Goal: Navigation & Orientation: Find specific page/section

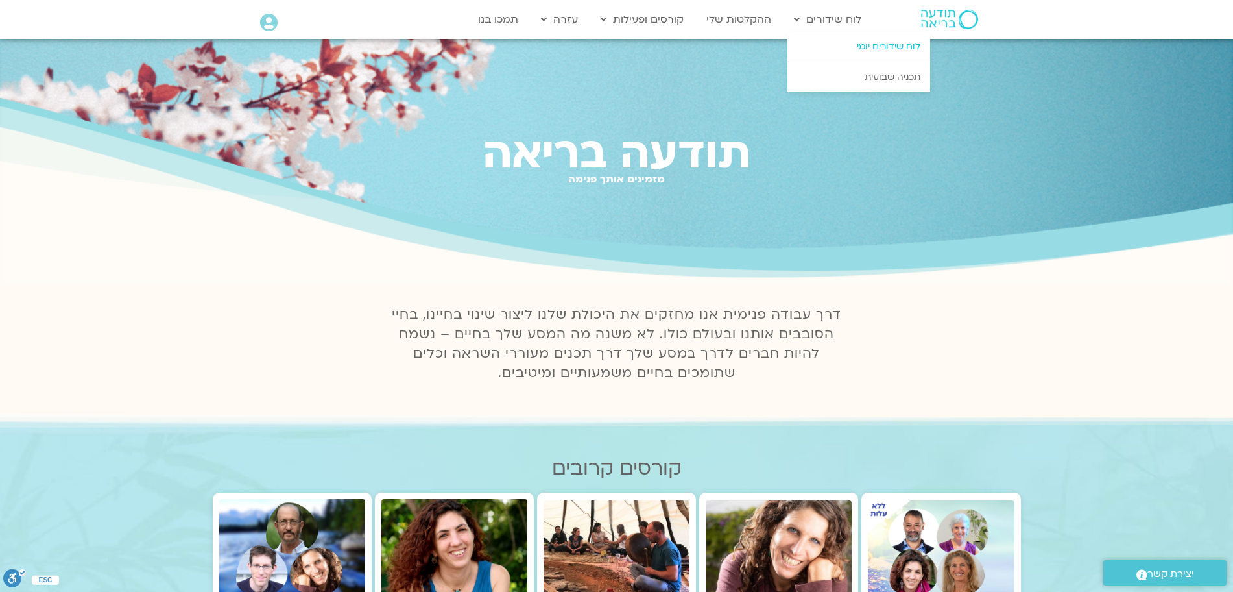
click at [869, 44] on link "לוח שידורים יומי" at bounding box center [858, 47] width 143 height 30
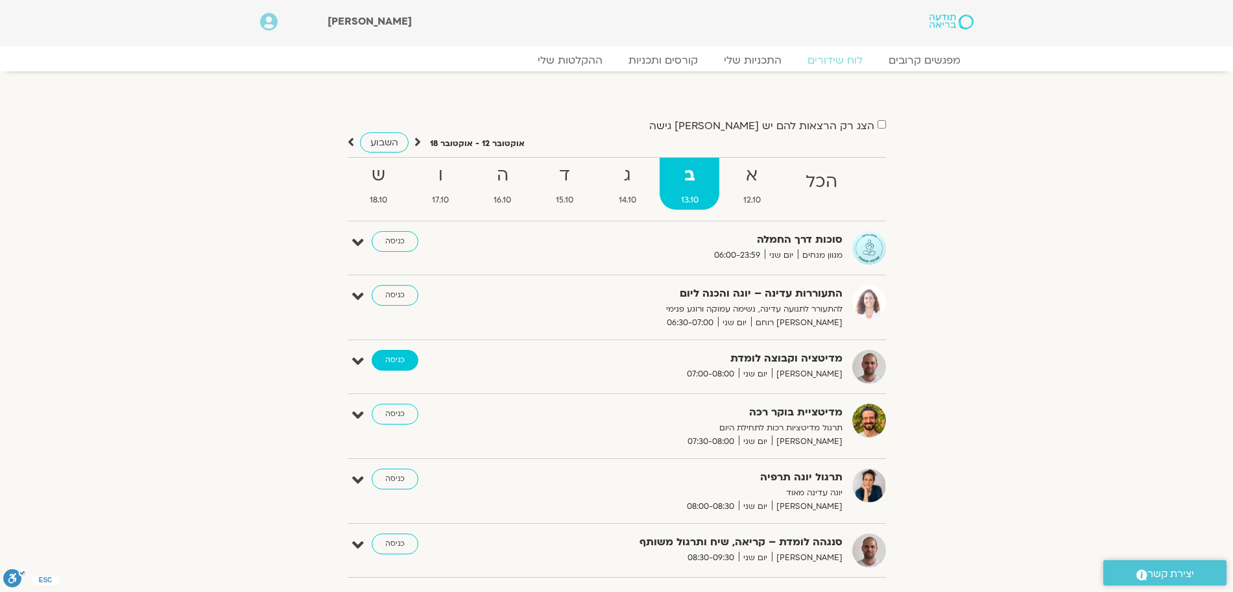
click at [392, 365] on link "כניסה" at bounding box center [395, 360] width 47 height 21
